Goal: Task Accomplishment & Management: Manage account settings

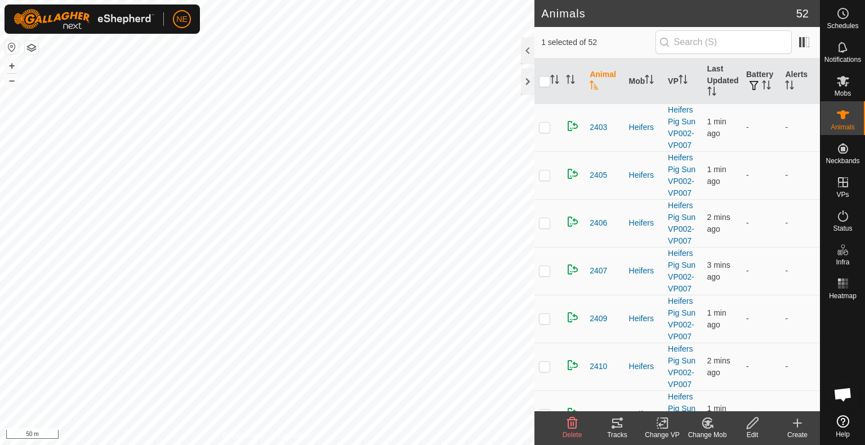
click at [710, 432] on div "Change Mob" at bounding box center [706, 435] width 45 height 10
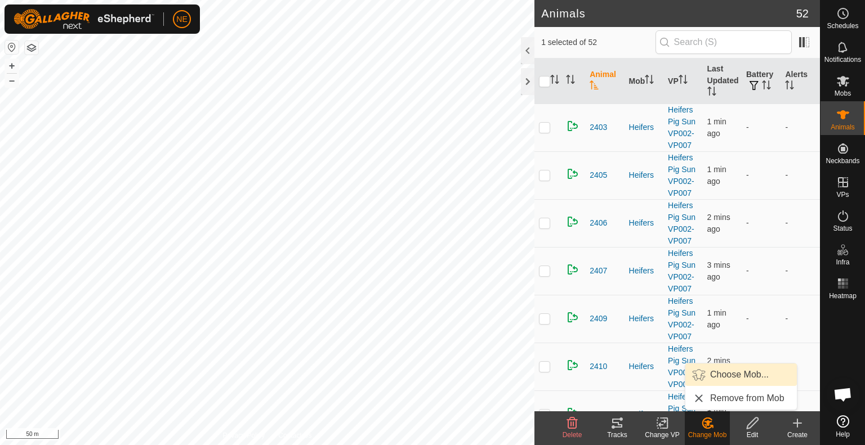
click at [710, 377] on link "Choose Mob..." at bounding box center [740, 375] width 111 height 23
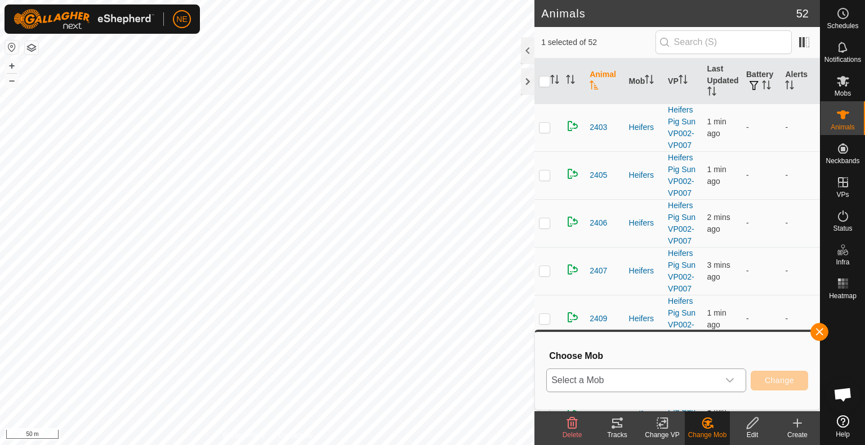
click at [732, 384] on icon "dropdown trigger" at bounding box center [729, 380] width 9 height 9
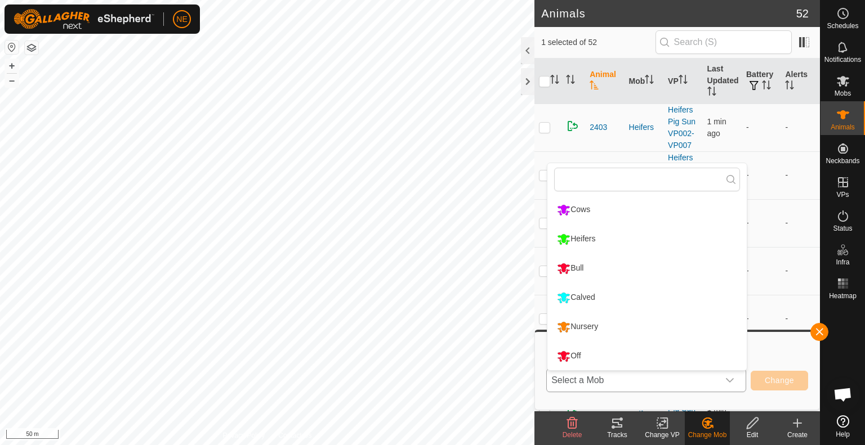
click at [606, 303] on li "Calved" at bounding box center [646, 298] width 199 height 28
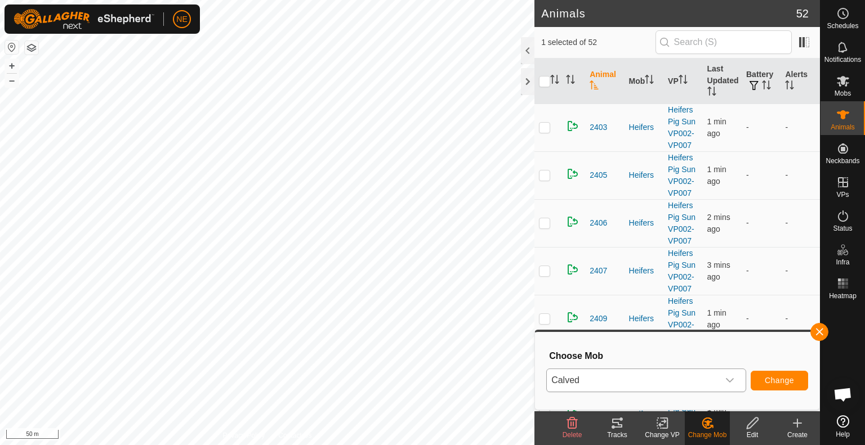
click at [657, 436] on div "Change VP" at bounding box center [661, 435] width 45 height 10
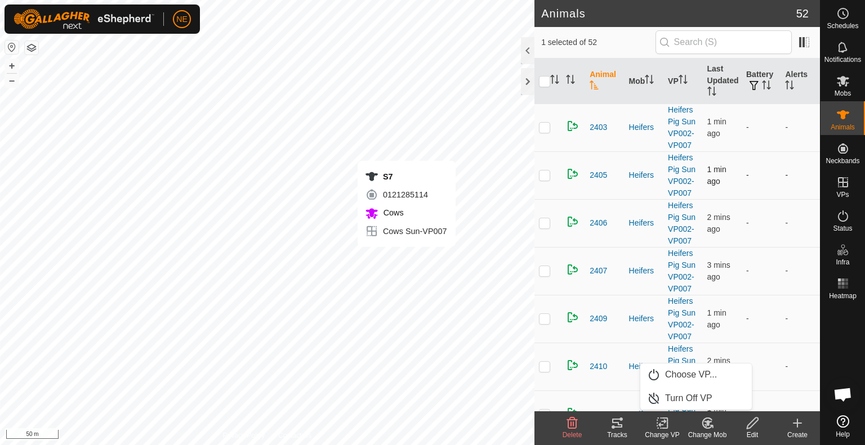
checkbox input "false"
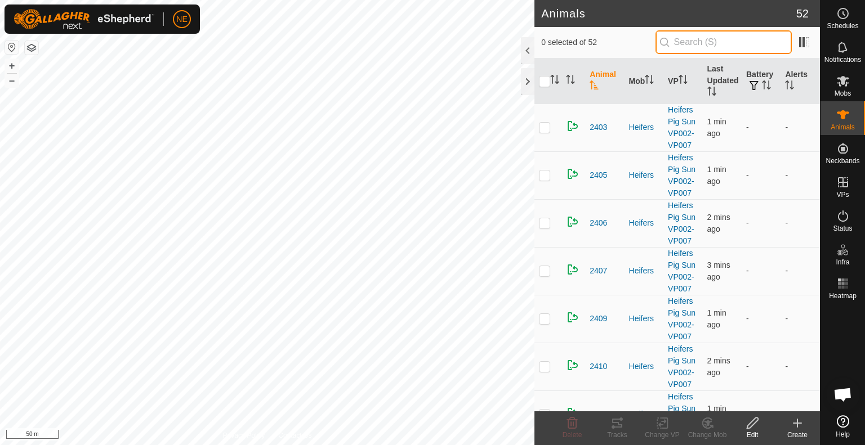
click at [690, 35] on input "text" at bounding box center [723, 42] width 136 height 24
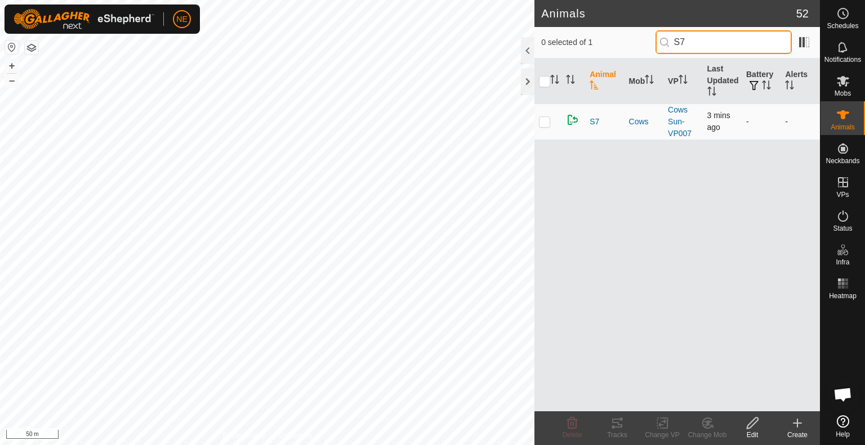
type input "S7"
click at [543, 121] on p-checkbox at bounding box center [544, 121] width 11 height 9
checkbox input "true"
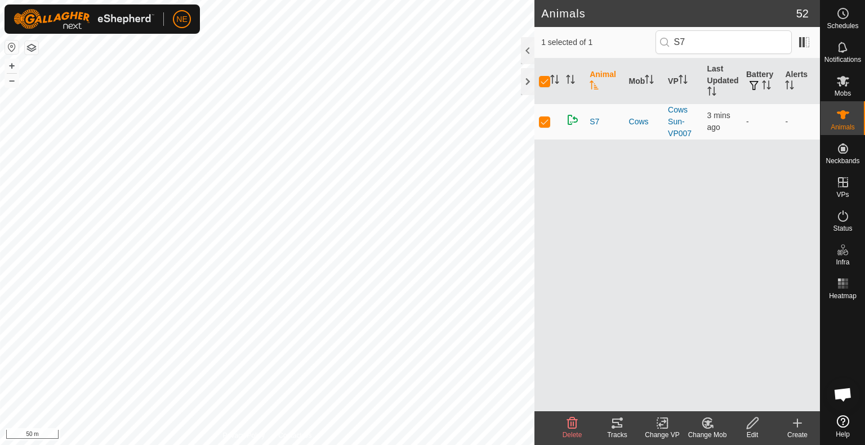
click at [701, 435] on div "Change Mob" at bounding box center [706, 435] width 45 height 10
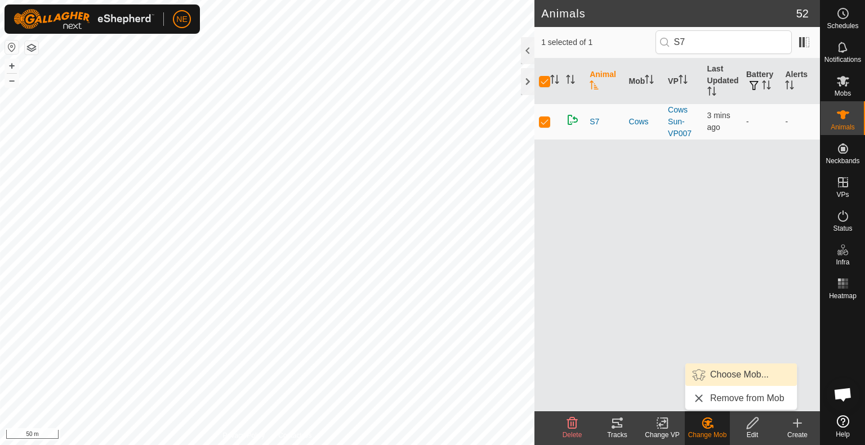
click at [711, 379] on link "Choose Mob..." at bounding box center [740, 375] width 111 height 23
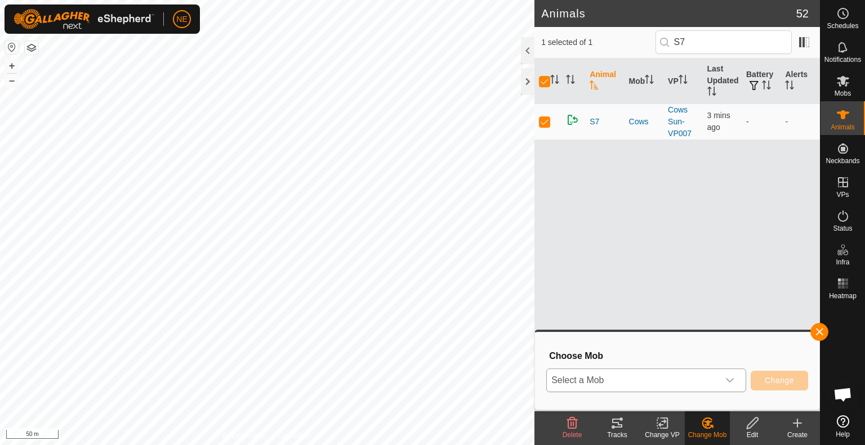
click at [730, 380] on icon "dropdown trigger" at bounding box center [729, 380] width 9 height 9
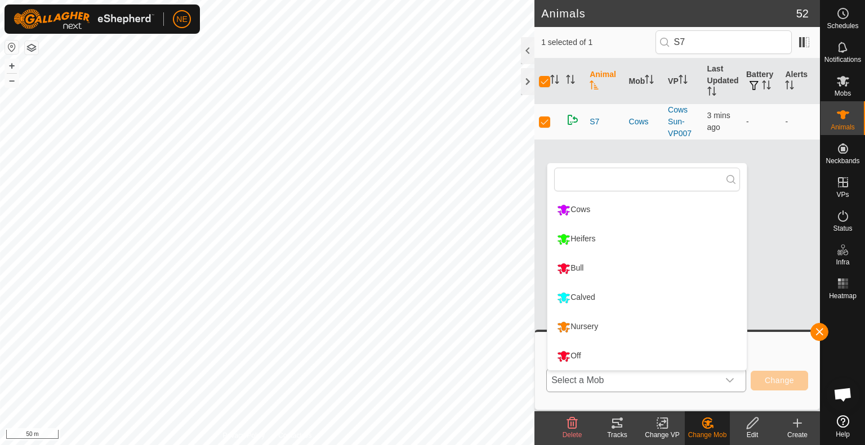
click at [629, 292] on li "Calved" at bounding box center [646, 298] width 199 height 28
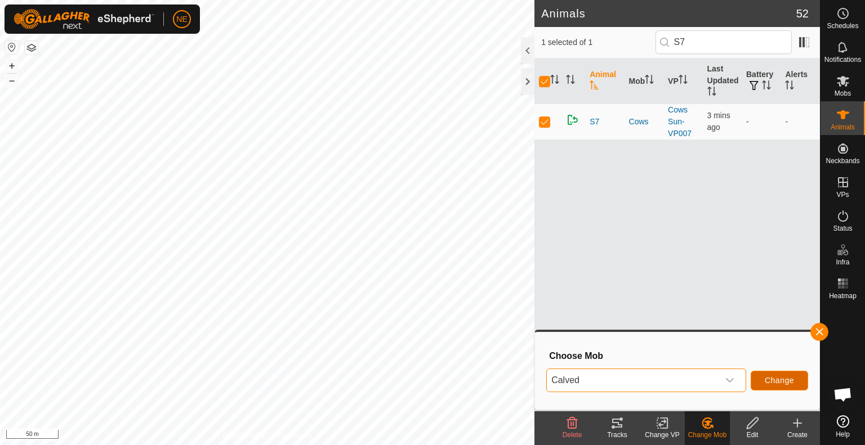
click at [753, 381] on button "Change" at bounding box center [778, 381] width 57 height 20
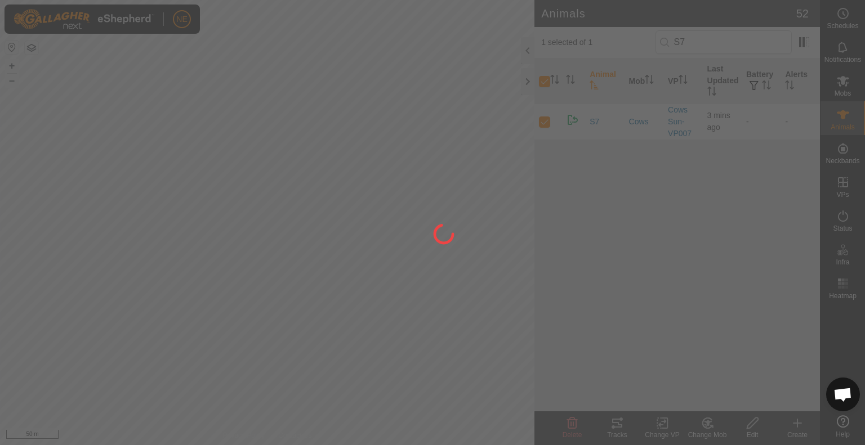
checkbox input "false"
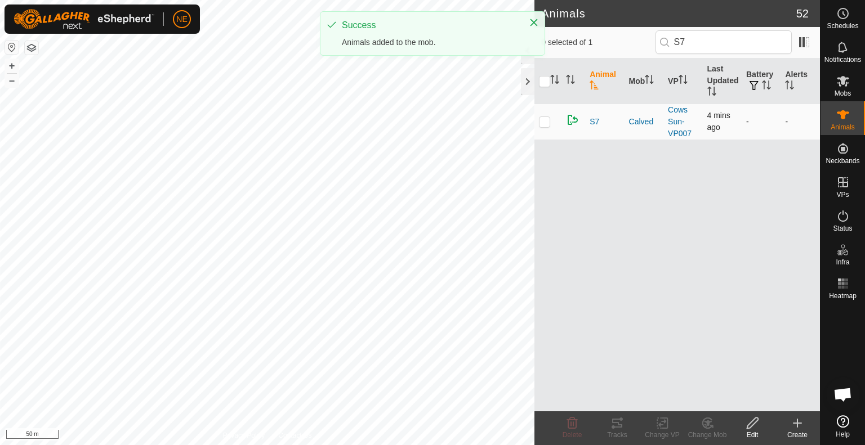
click at [545, 118] on p-checkbox at bounding box center [544, 121] width 11 height 9
checkbox input "true"
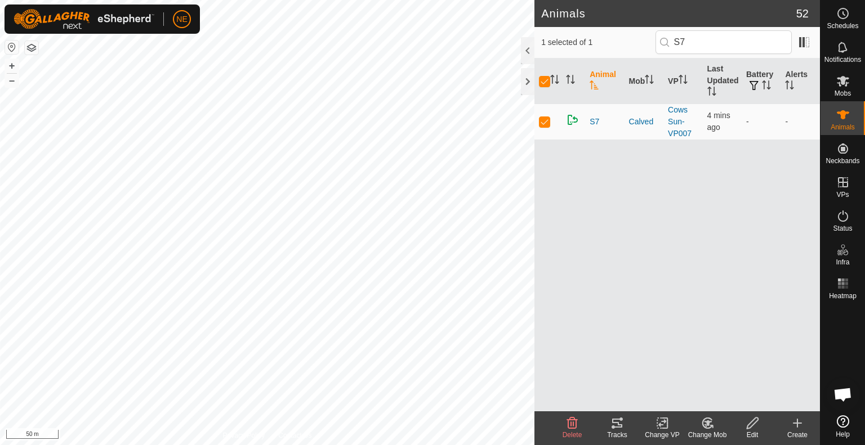
click at [664, 432] on div "Change VP" at bounding box center [661, 435] width 45 height 10
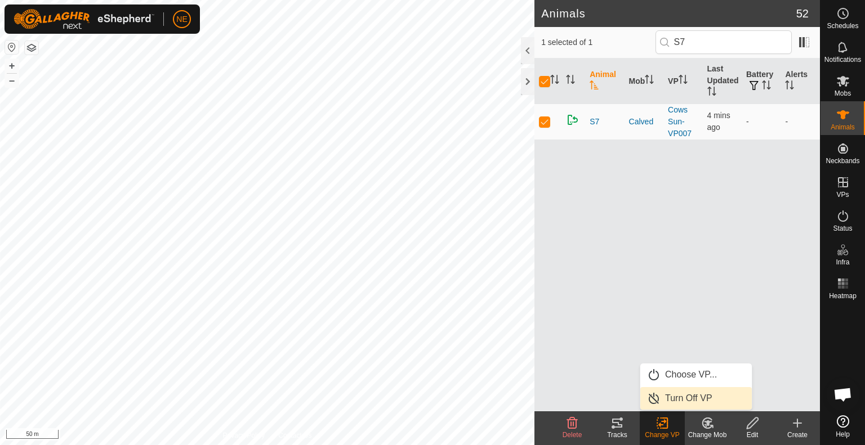
click at [676, 404] on link "Turn Off VP" at bounding box center [695, 398] width 111 height 23
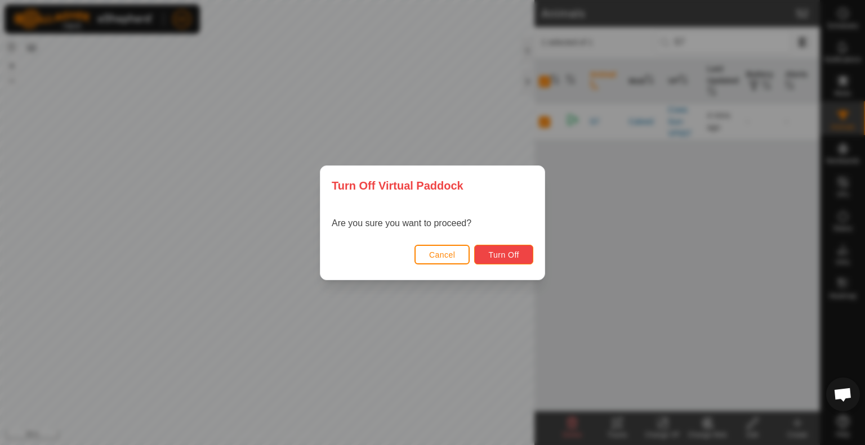
click at [509, 256] on span "Turn Off" at bounding box center [503, 254] width 31 height 9
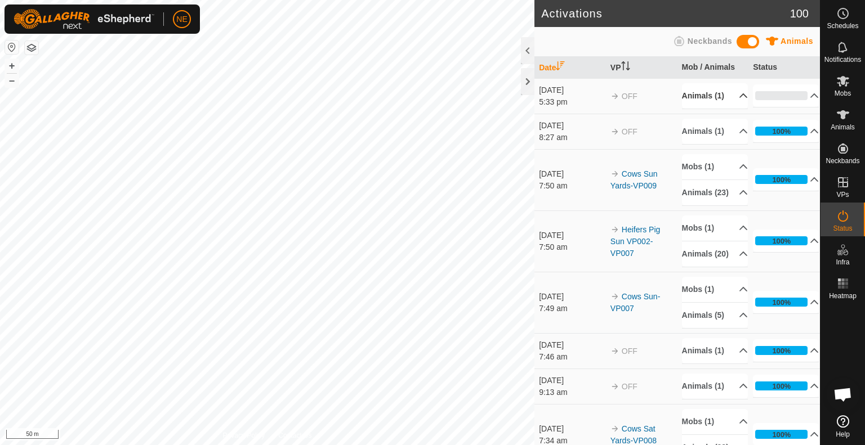
click at [724, 106] on p-accordion-header "Animals (1)" at bounding box center [715, 95] width 66 height 25
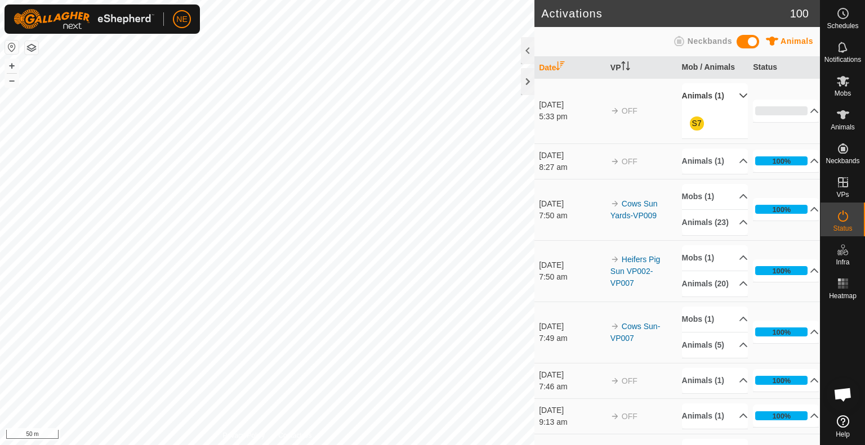
click at [724, 106] on p-accordion-header "Animals (1)" at bounding box center [715, 95] width 66 height 25
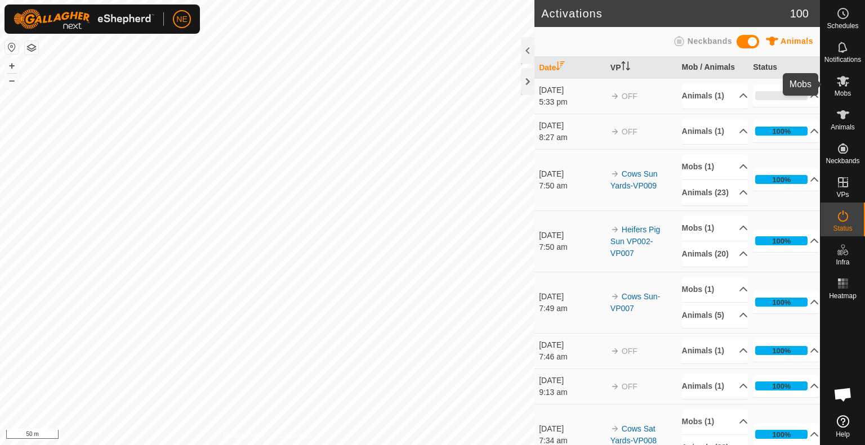
click at [847, 80] on icon at bounding box center [843, 81] width 14 height 14
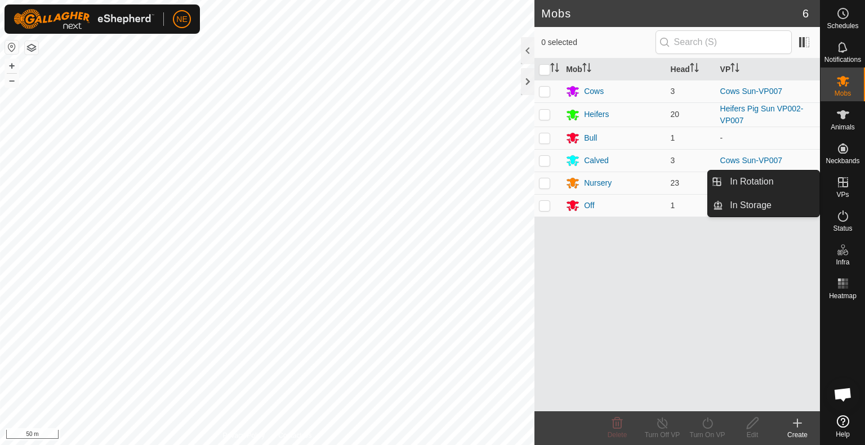
click at [840, 177] on icon at bounding box center [843, 182] width 10 height 10
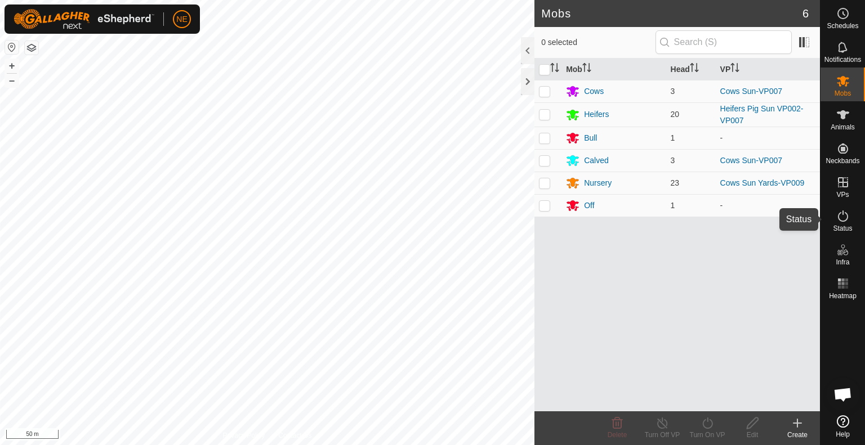
click at [844, 218] on icon at bounding box center [843, 216] width 14 height 14
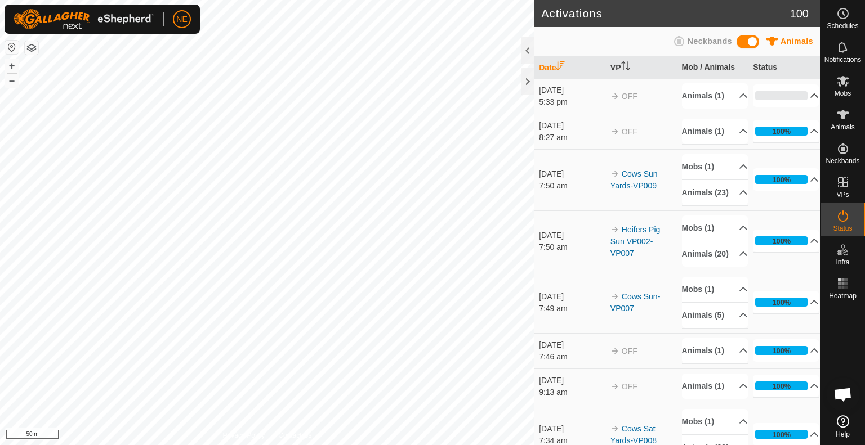
click at [800, 100] on p-accordion-header "0%" at bounding box center [786, 95] width 66 height 23
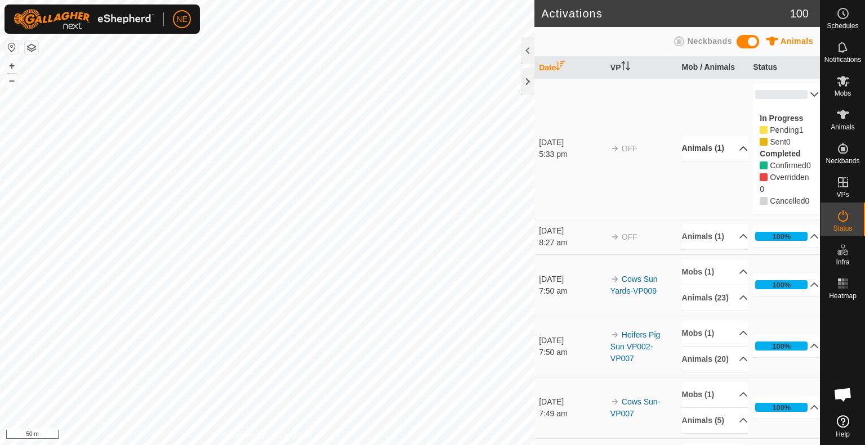
click at [727, 161] on p-accordion-header "Animals (1)" at bounding box center [715, 148] width 66 height 25
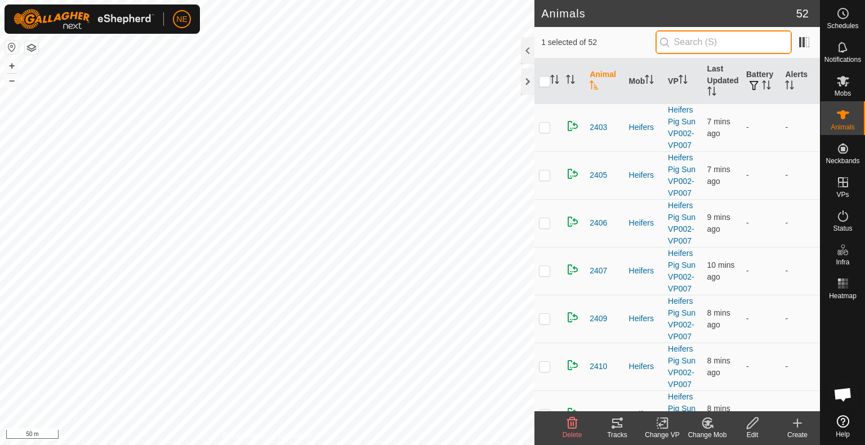
click at [689, 37] on input "text" at bounding box center [723, 42] width 136 height 24
type input "s7"
checkbox input "true"
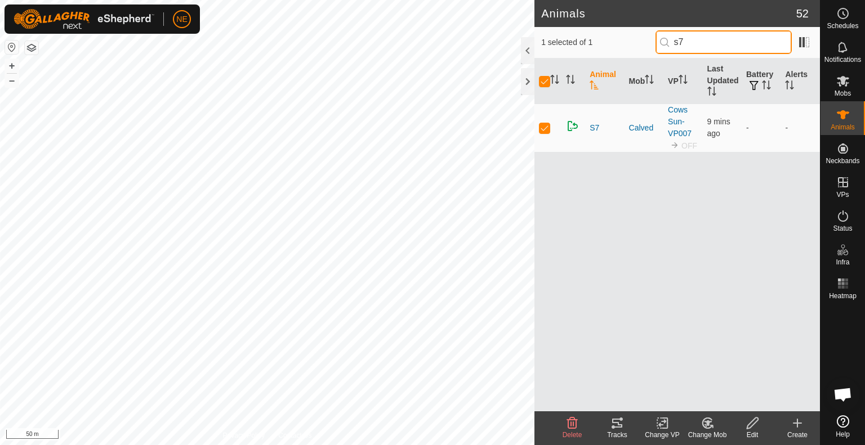
type input "s7"
